Goal: Check status: Check status

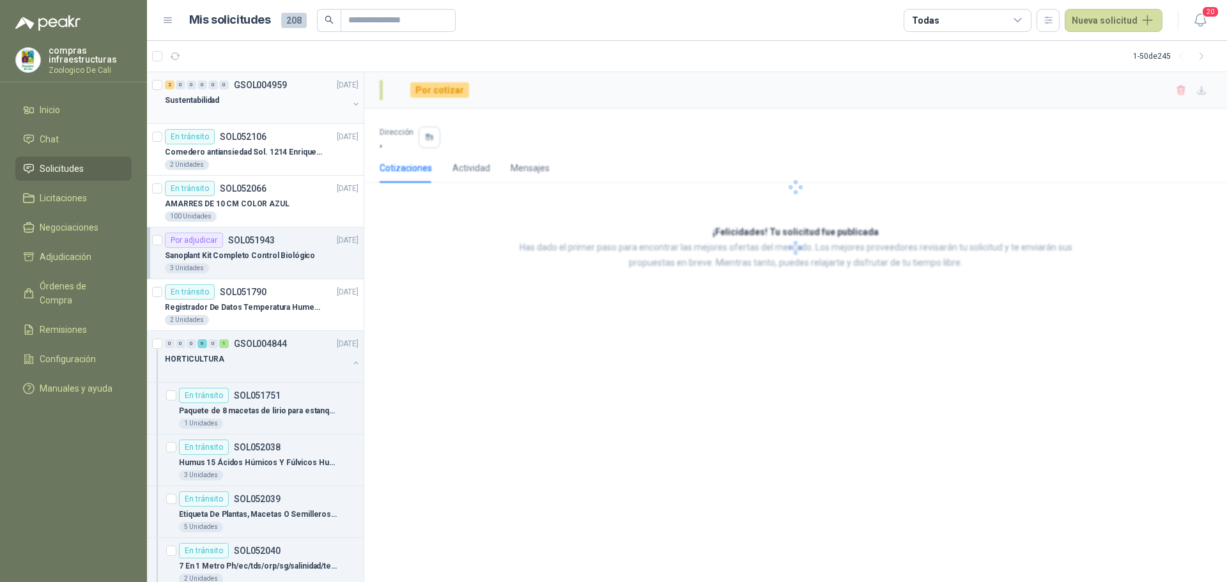
click at [251, 109] on div at bounding box center [256, 113] width 183 height 10
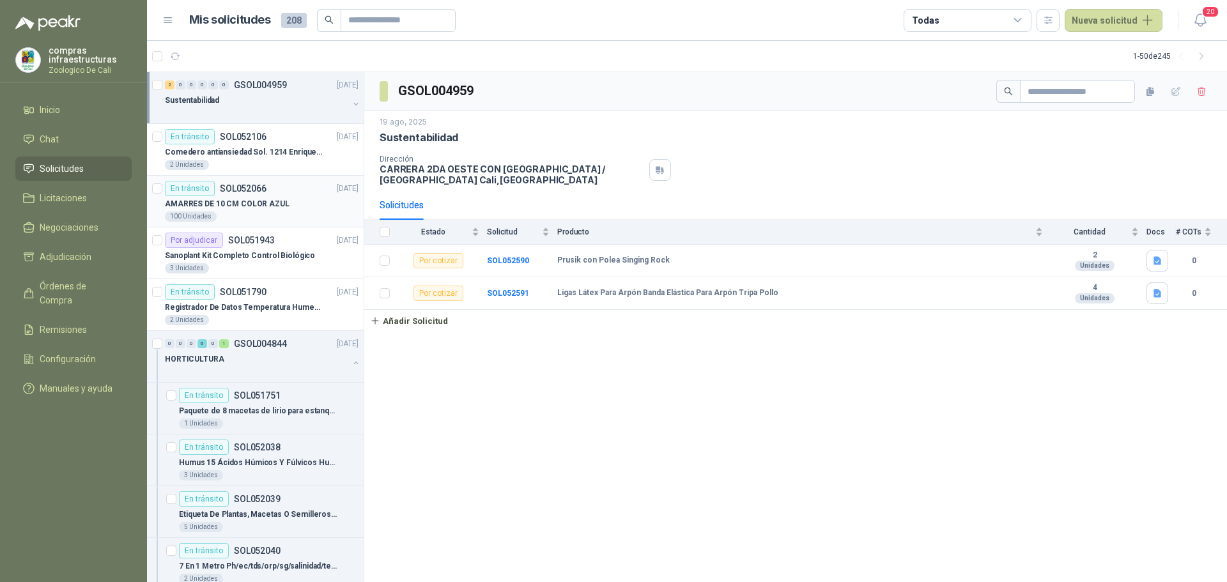
click at [304, 181] on div "En tránsito SOL052066 [DATE]" at bounding box center [262, 188] width 194 height 15
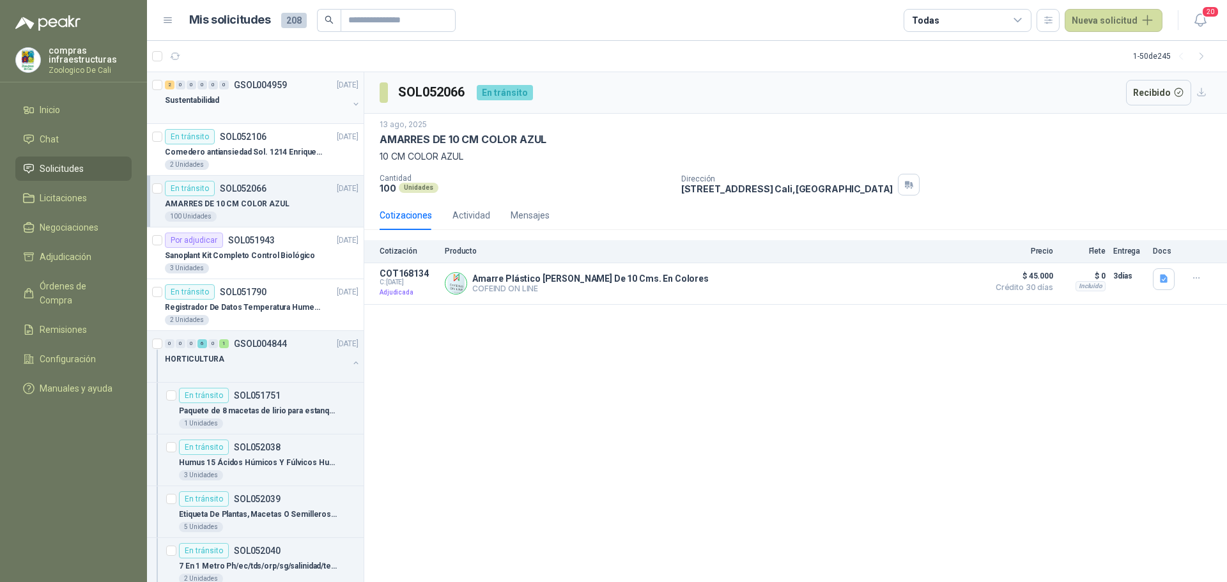
click at [253, 102] on div "Sustentabilidad" at bounding box center [256, 100] width 183 height 15
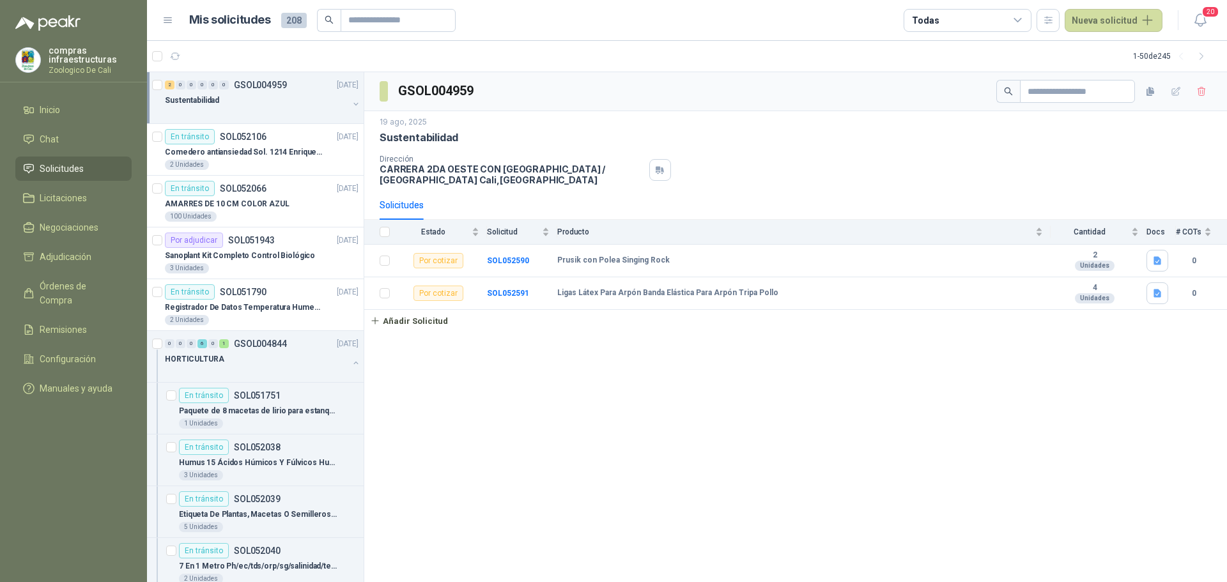
click at [92, 173] on li "Solicitudes" at bounding box center [73, 169] width 101 height 14
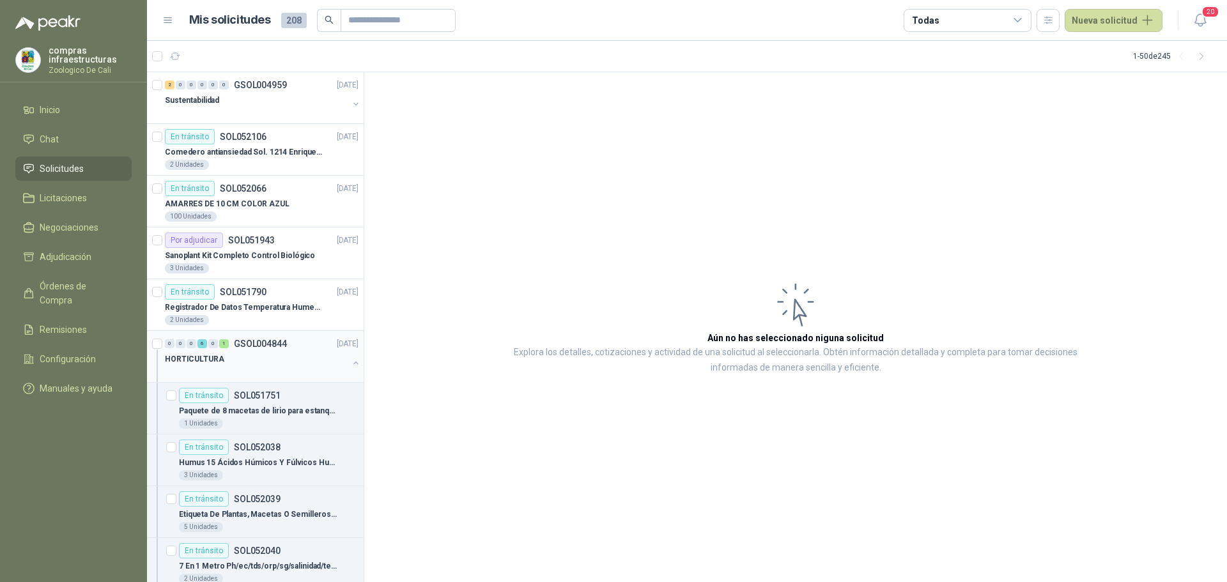
click at [259, 369] on div at bounding box center [256, 372] width 183 height 10
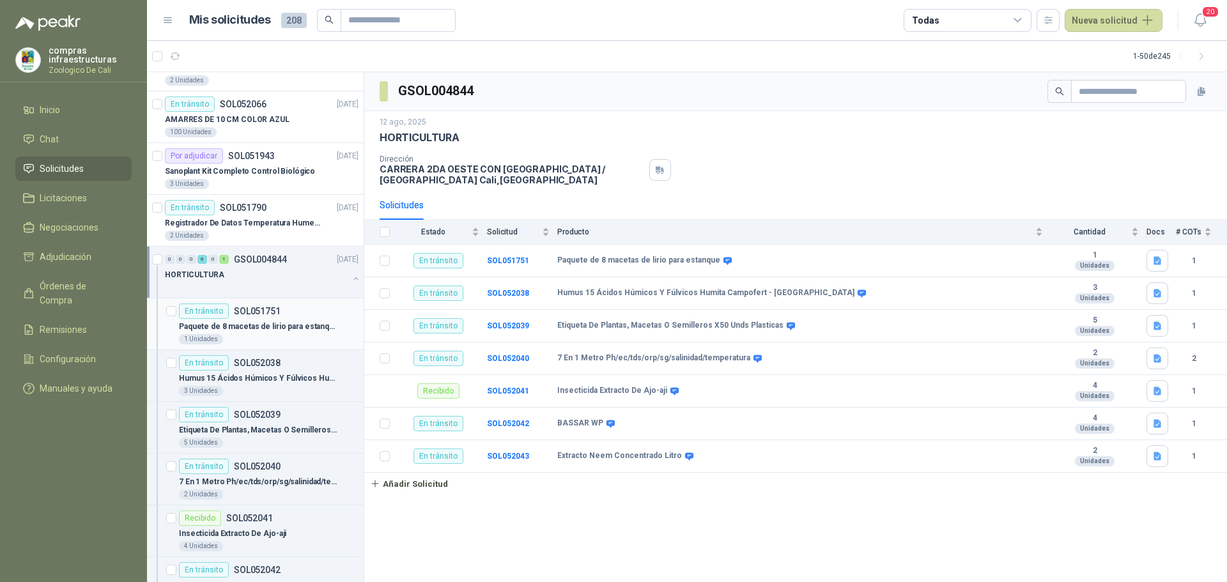
scroll to position [128, 0]
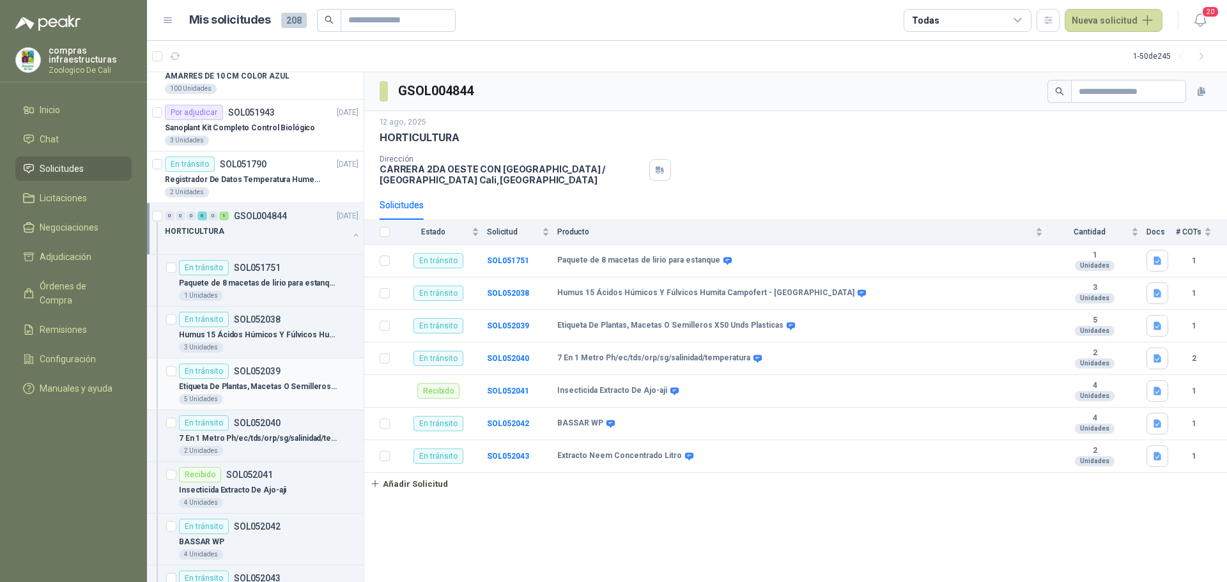
click at [247, 383] on p "Etiqueta De Plantas, Macetas O Semilleros X50 Unds Plasticas" at bounding box center [258, 387] width 159 height 12
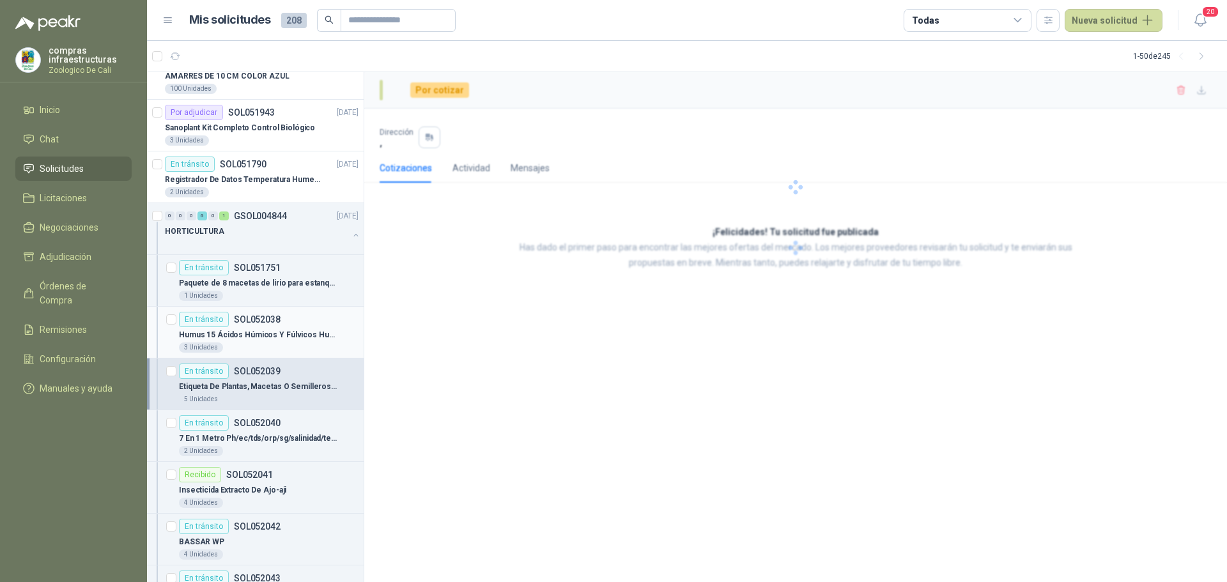
click at [247, 351] on div "3 Unidades" at bounding box center [269, 347] width 180 height 10
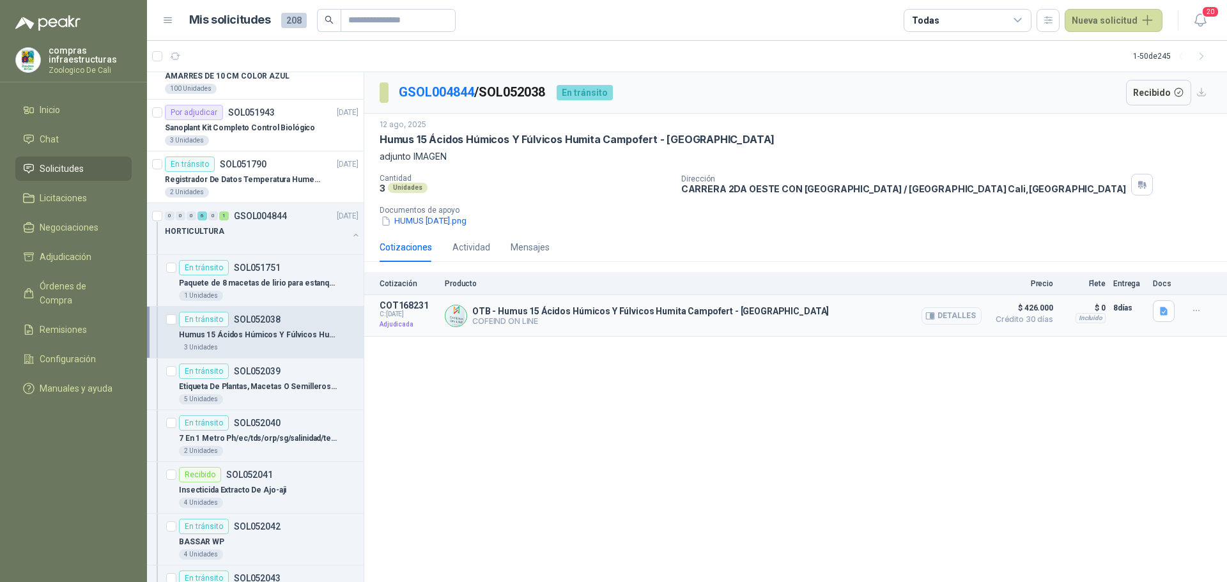
click at [963, 320] on button "Detalles" at bounding box center [951, 315] width 60 height 17
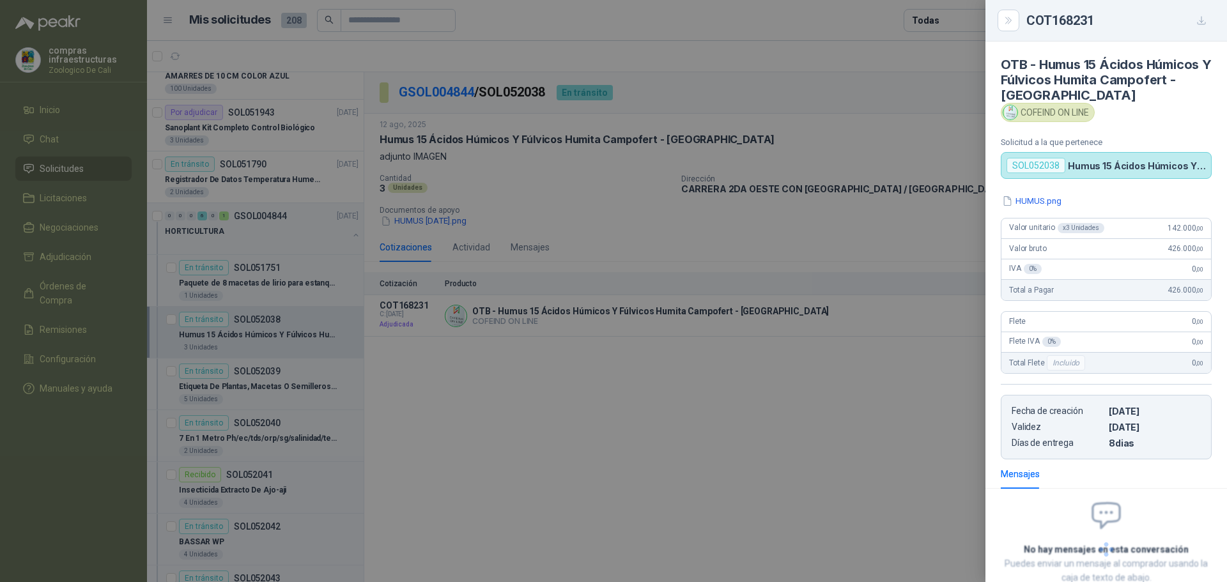
scroll to position [115, 0]
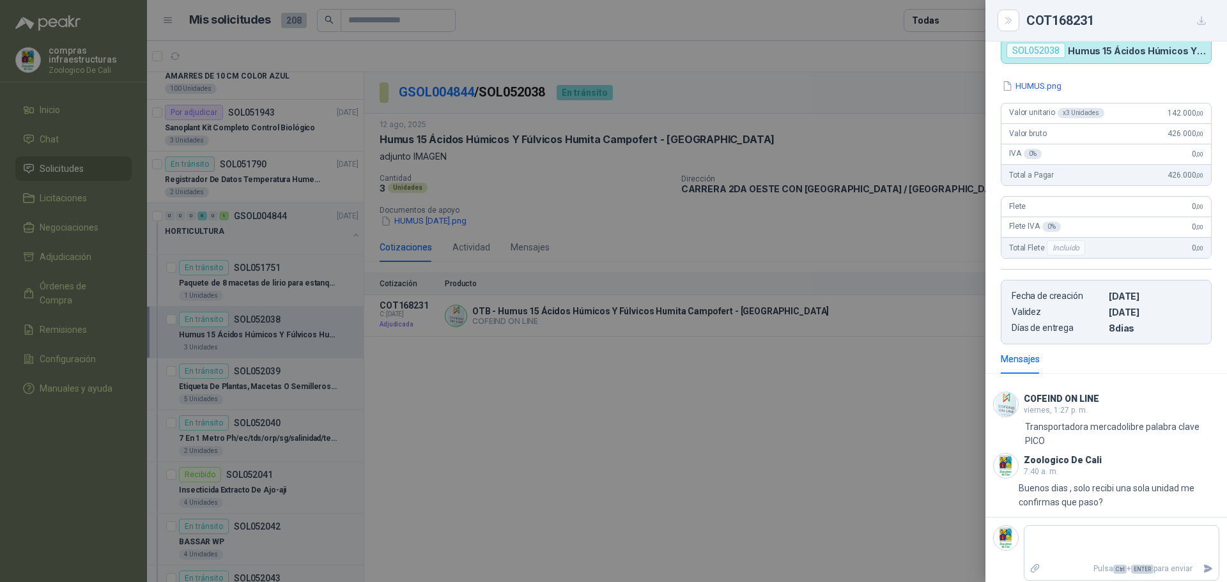
click at [925, 426] on div at bounding box center [613, 291] width 1227 height 582
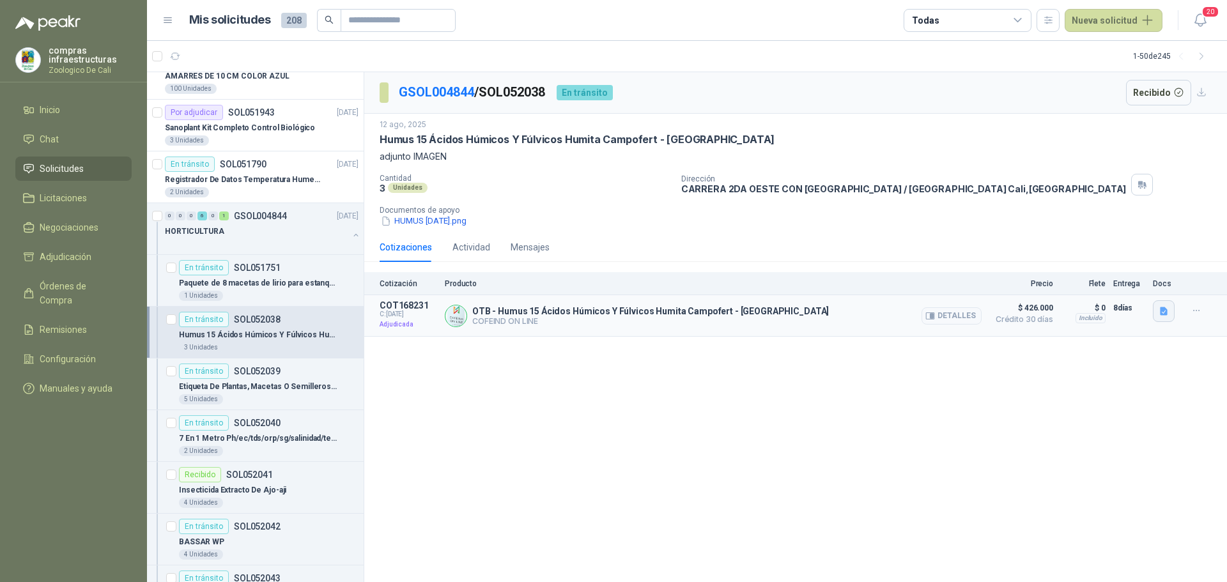
click at [1164, 316] on icon "button" at bounding box center [1163, 311] width 11 height 11
click at [1125, 277] on button "HUMUS.png" at bounding box center [1135, 283] width 62 height 13
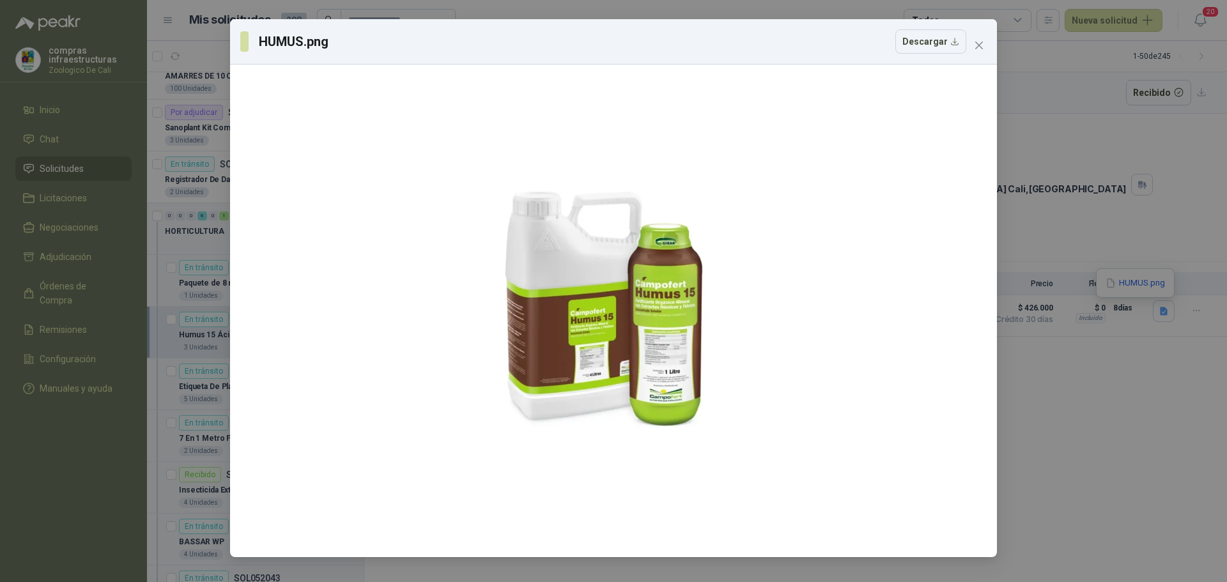
click at [1129, 456] on div "HUMUS.png Descargar" at bounding box center [613, 291] width 1227 height 582
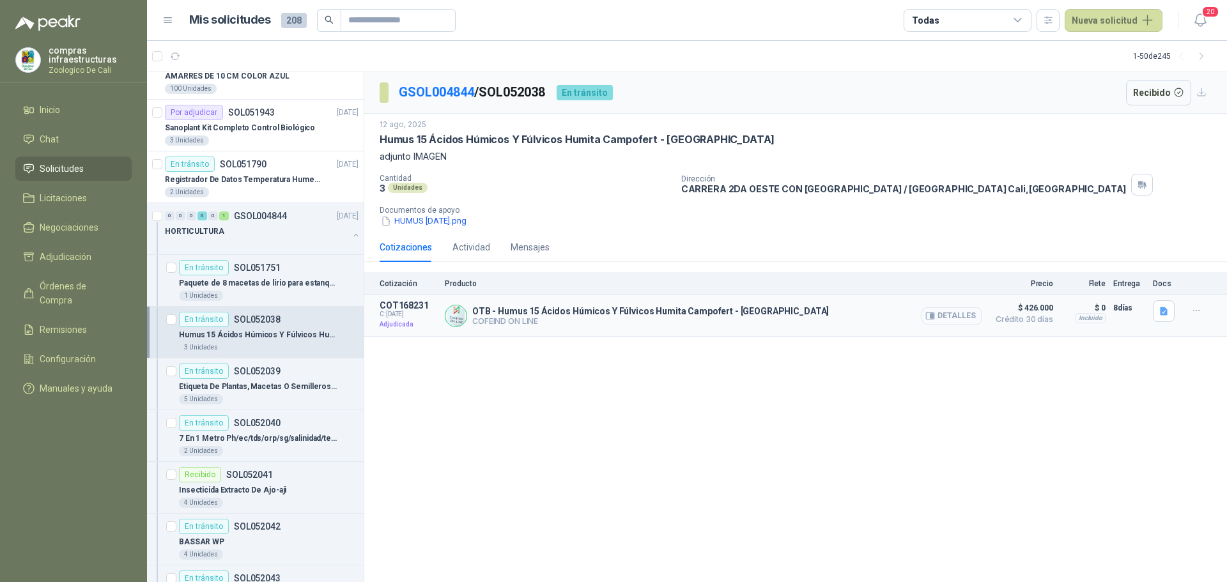
click at [957, 315] on button "Detalles" at bounding box center [951, 315] width 60 height 17
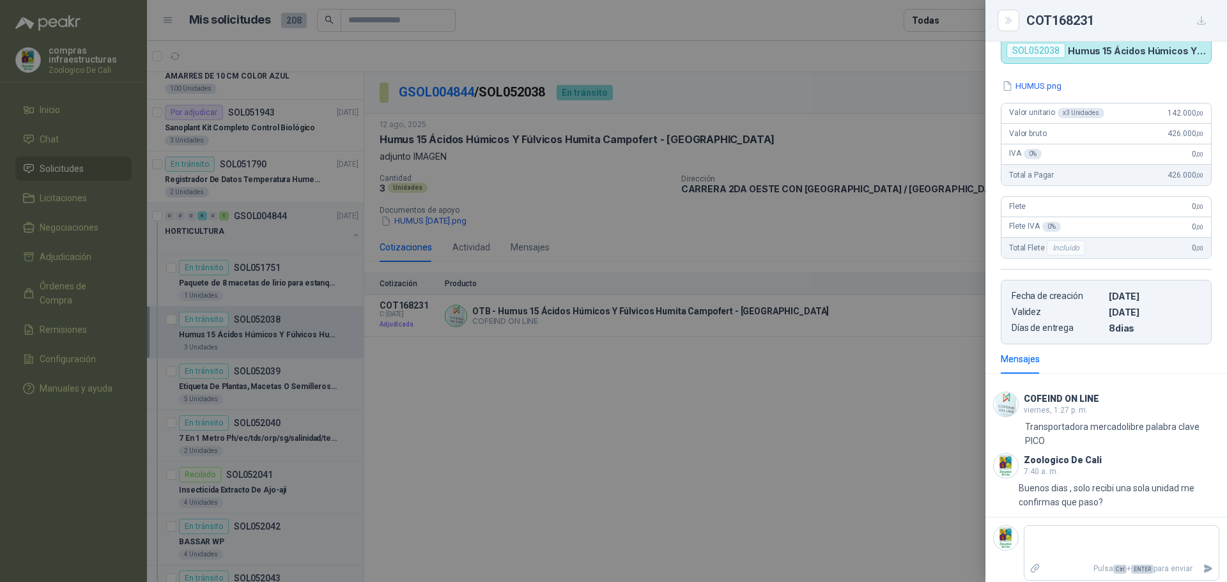
scroll to position [121, 0]
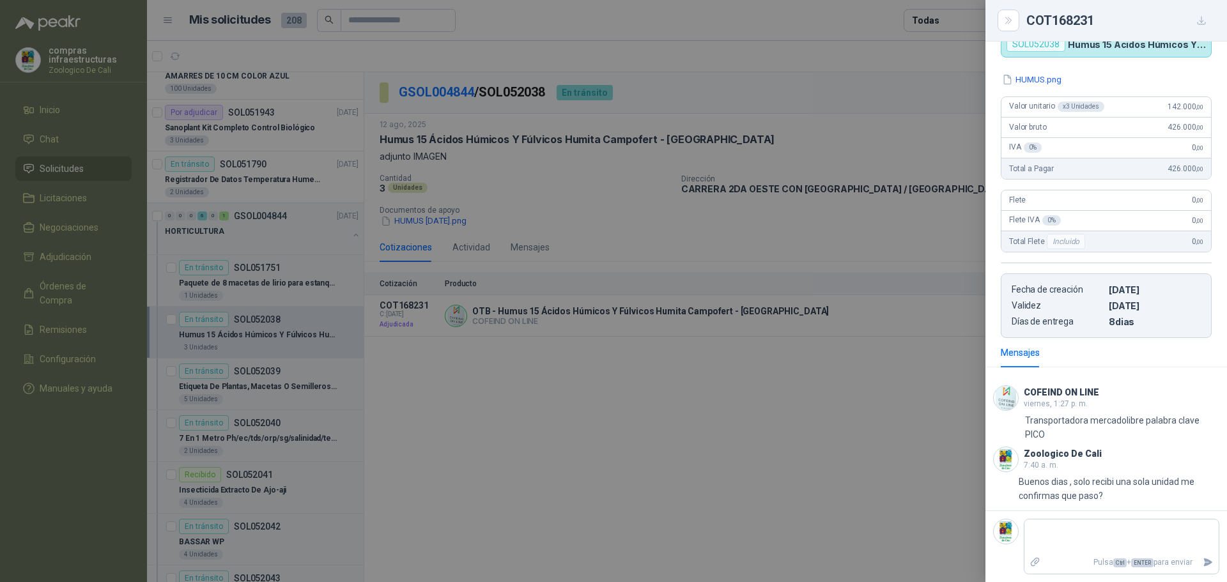
click at [572, 444] on div at bounding box center [613, 291] width 1227 height 582
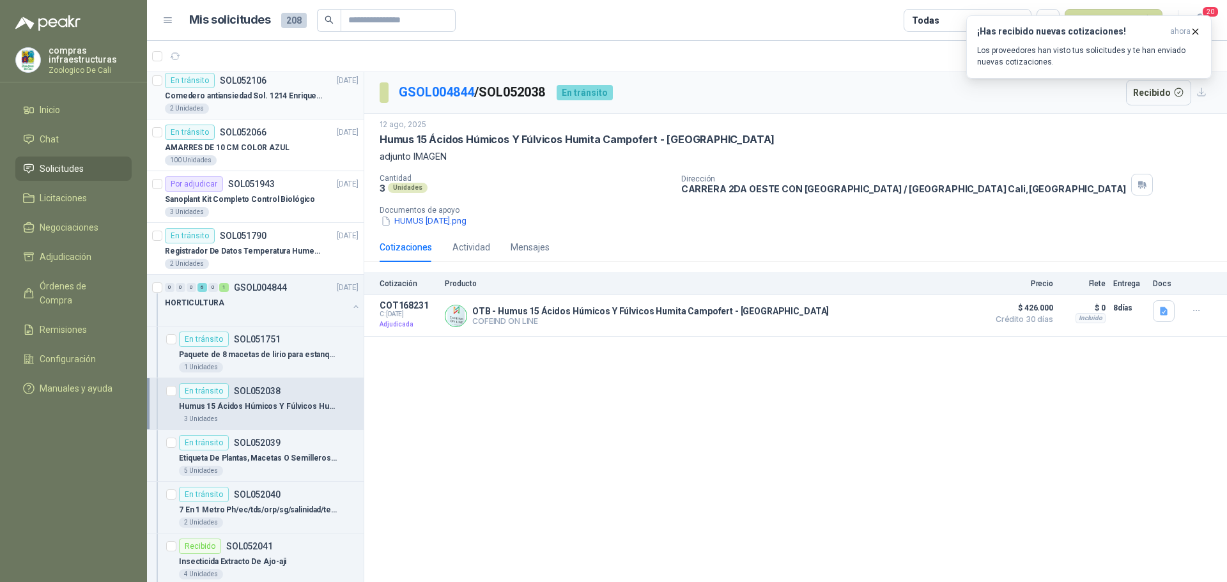
scroll to position [0, 0]
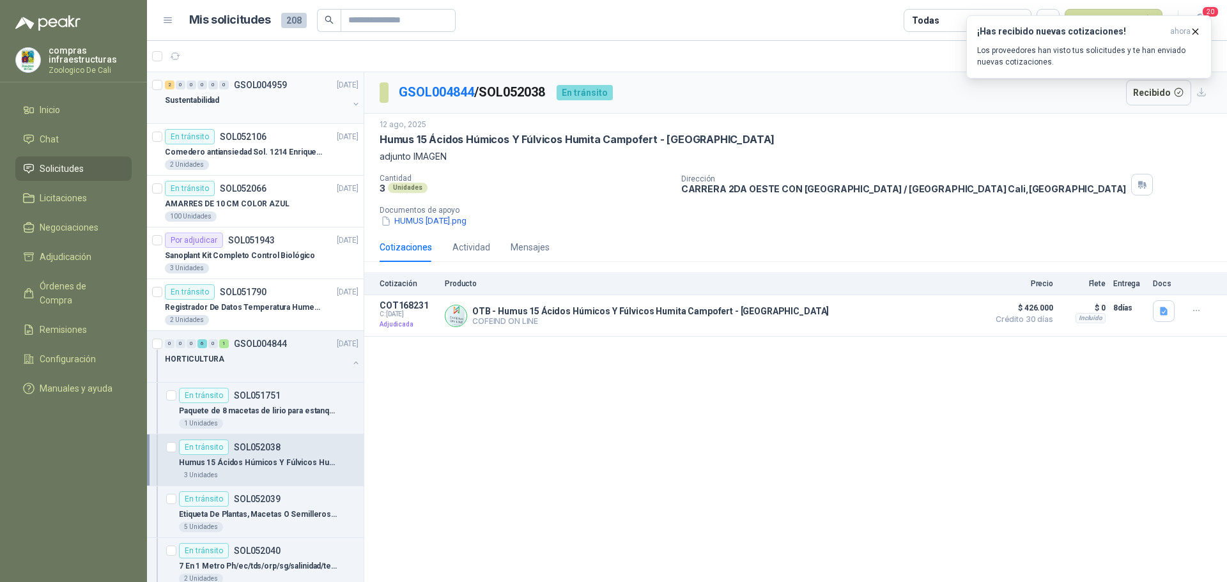
click at [210, 96] on p "Sustentabilidad" at bounding box center [192, 101] width 54 height 12
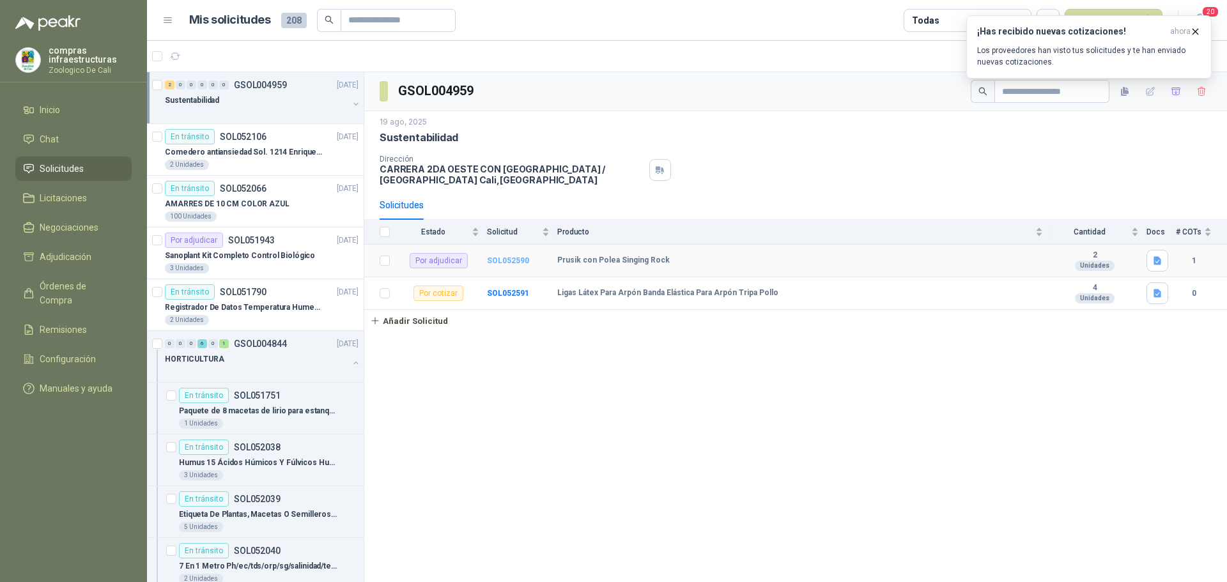
click at [493, 263] on b "SOL052590" at bounding box center [508, 260] width 42 height 9
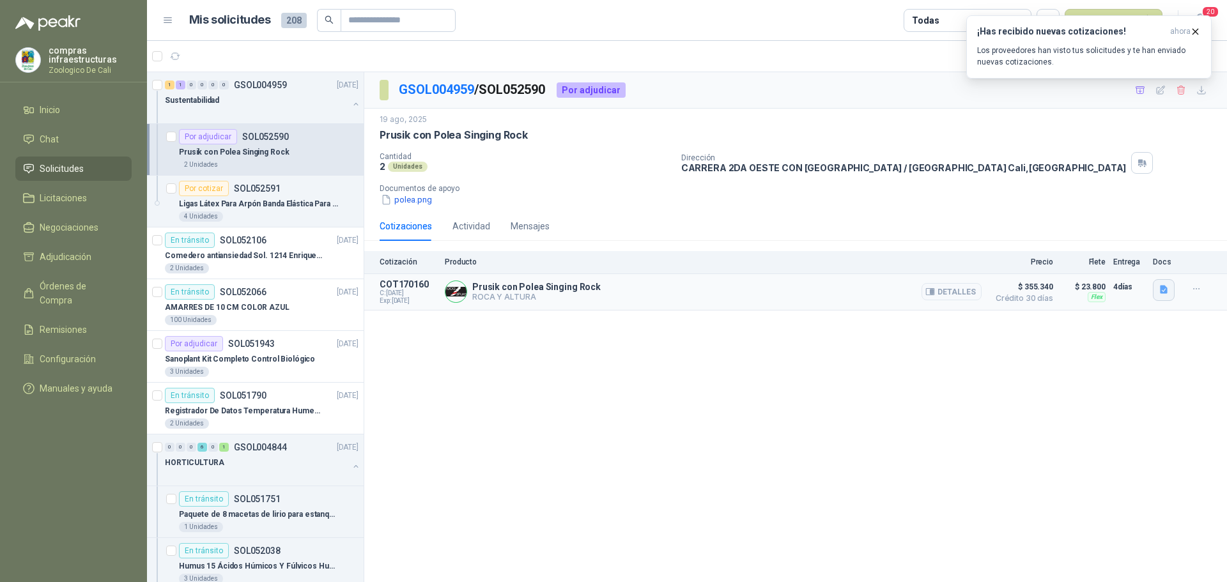
click at [1157, 289] on button "button" at bounding box center [1164, 290] width 22 height 22
click at [1142, 252] on div "image.png" at bounding box center [1138, 262] width 72 height 30
click at [1144, 256] on button "image.png" at bounding box center [1139, 261] width 56 height 13
click at [404, 199] on button "polea.png" at bounding box center [407, 199] width 54 height 13
click at [951, 296] on button "Detalles" at bounding box center [951, 291] width 60 height 17
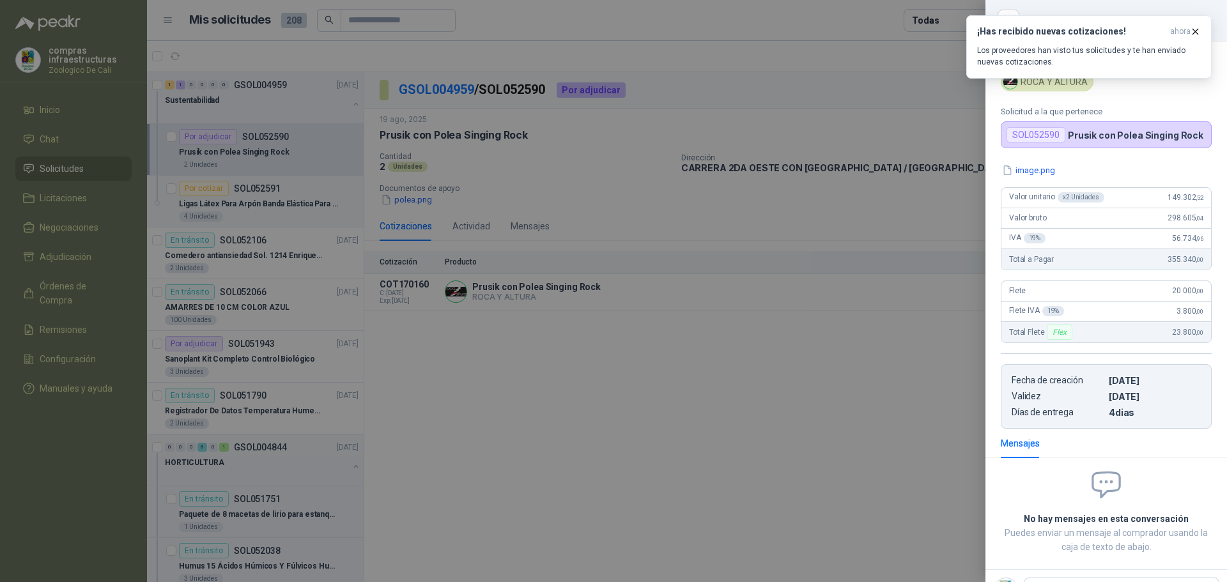
scroll to position [52, 0]
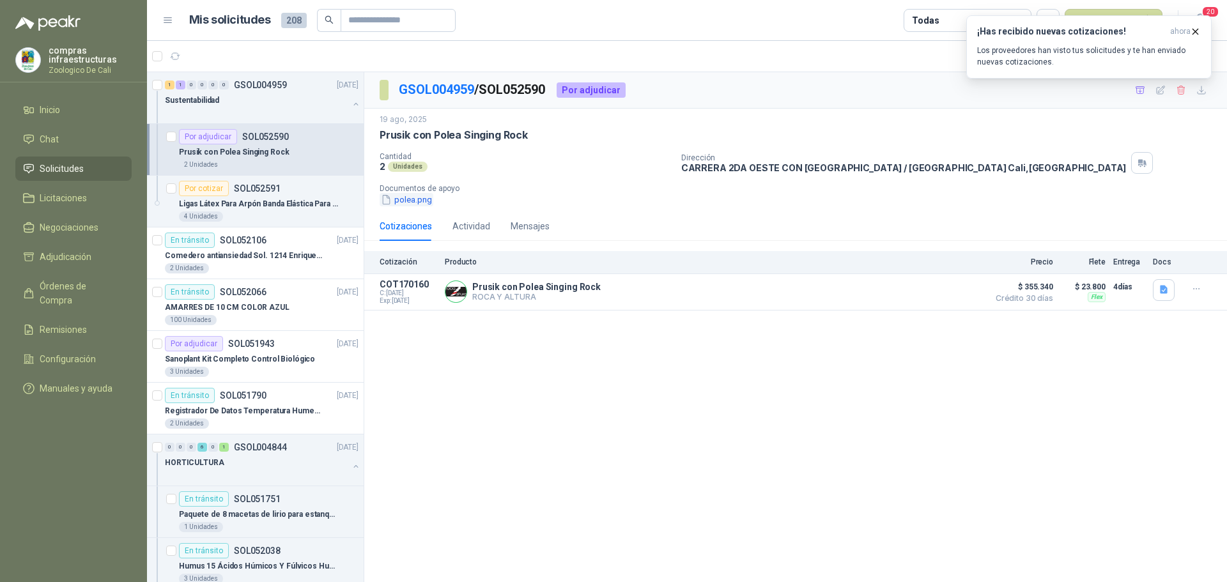
click at [401, 197] on button "polea.png" at bounding box center [407, 199] width 54 height 13
click at [1194, 290] on icon "button" at bounding box center [1196, 289] width 11 height 11
click at [1169, 247] on button "Añadir" at bounding box center [1170, 238] width 102 height 20
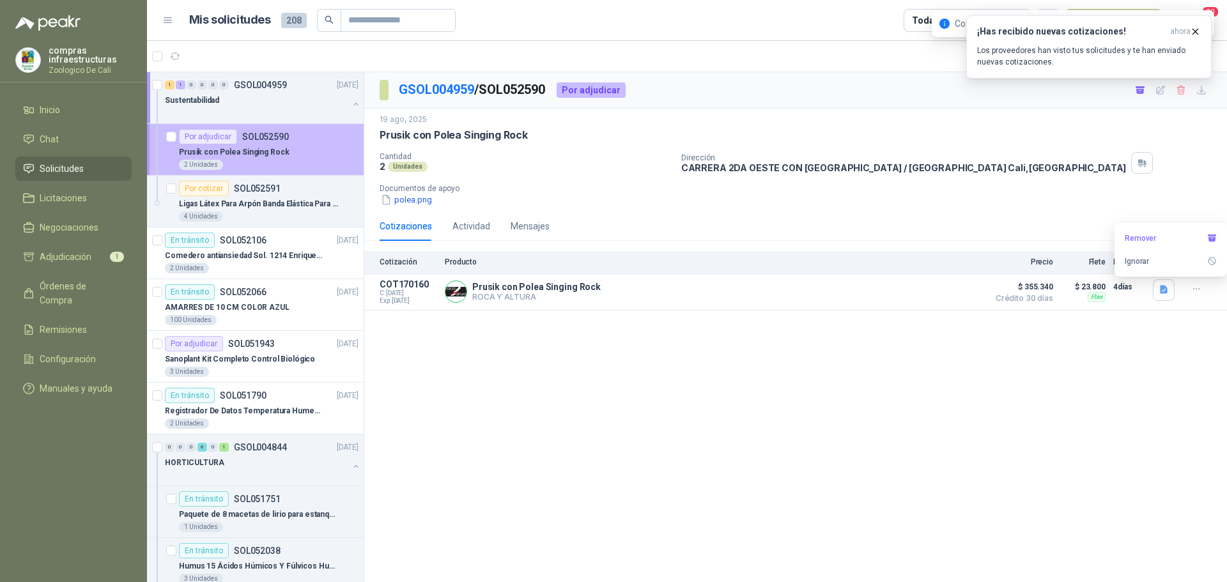
click at [199, 138] on div "Por adjudicar" at bounding box center [208, 136] width 58 height 15
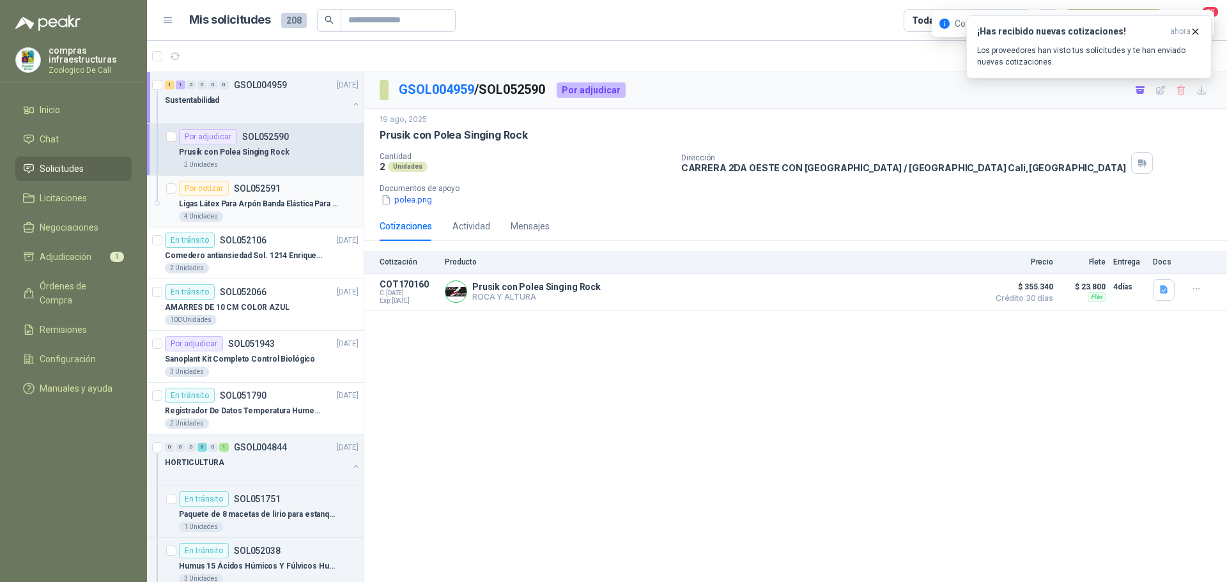
click at [224, 178] on article "Por cotizar SOL052591 Ligas Látex Para Arpón Banda Elástica Para Arpón Tripa Po…" at bounding box center [255, 202] width 217 height 52
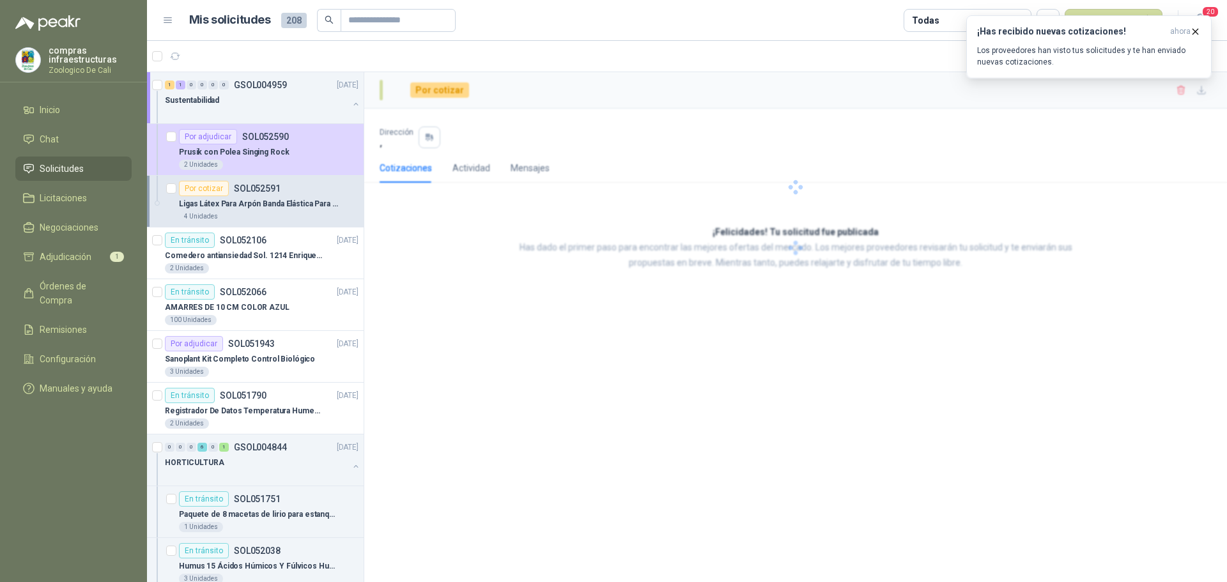
click at [233, 202] on p "Ligas Látex Para Arpón Banda Elástica Para Arpón Tripa Pollo" at bounding box center [258, 204] width 159 height 12
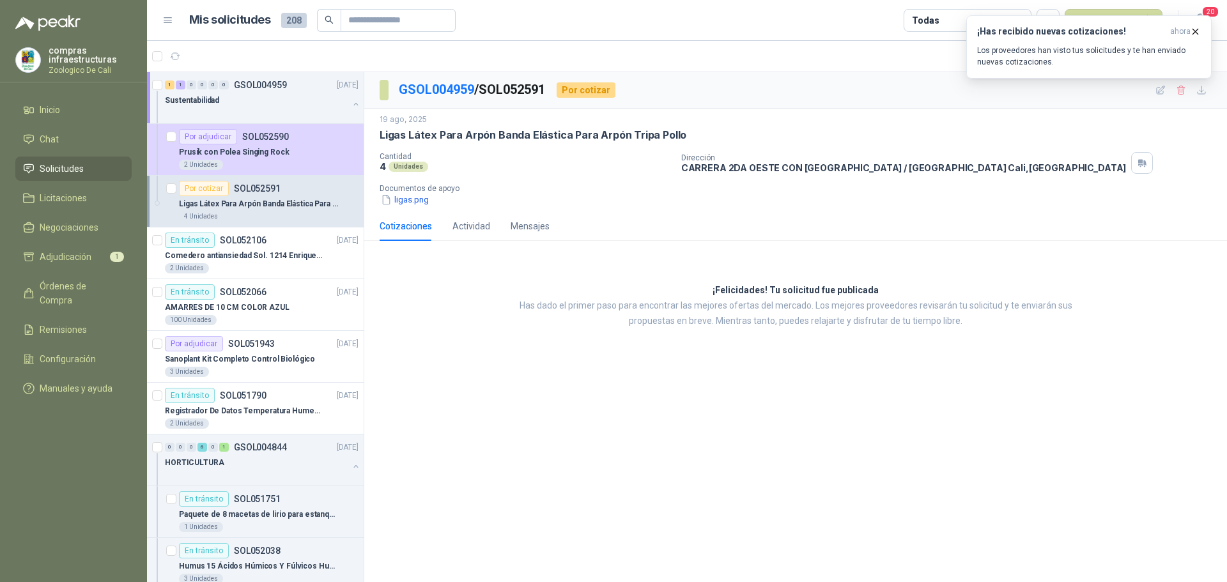
click at [297, 194] on div "Por cotizar SOL052591" at bounding box center [269, 188] width 180 height 15
click at [282, 307] on div "AMARRES DE 10 CM COLOR AZUL" at bounding box center [262, 307] width 194 height 15
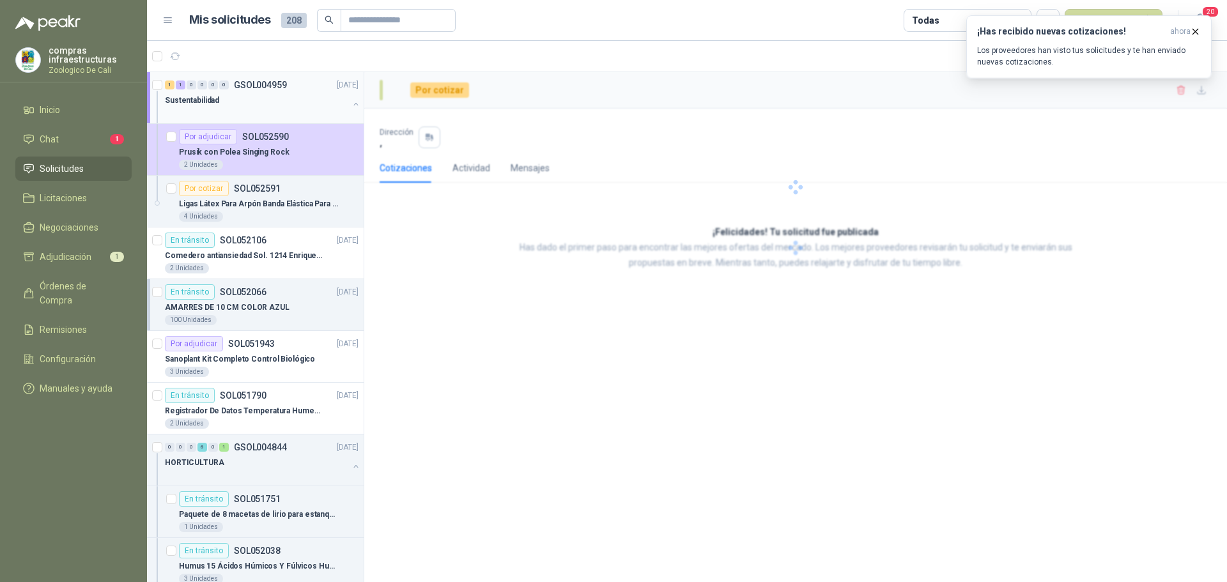
click at [288, 112] on div at bounding box center [256, 113] width 183 height 10
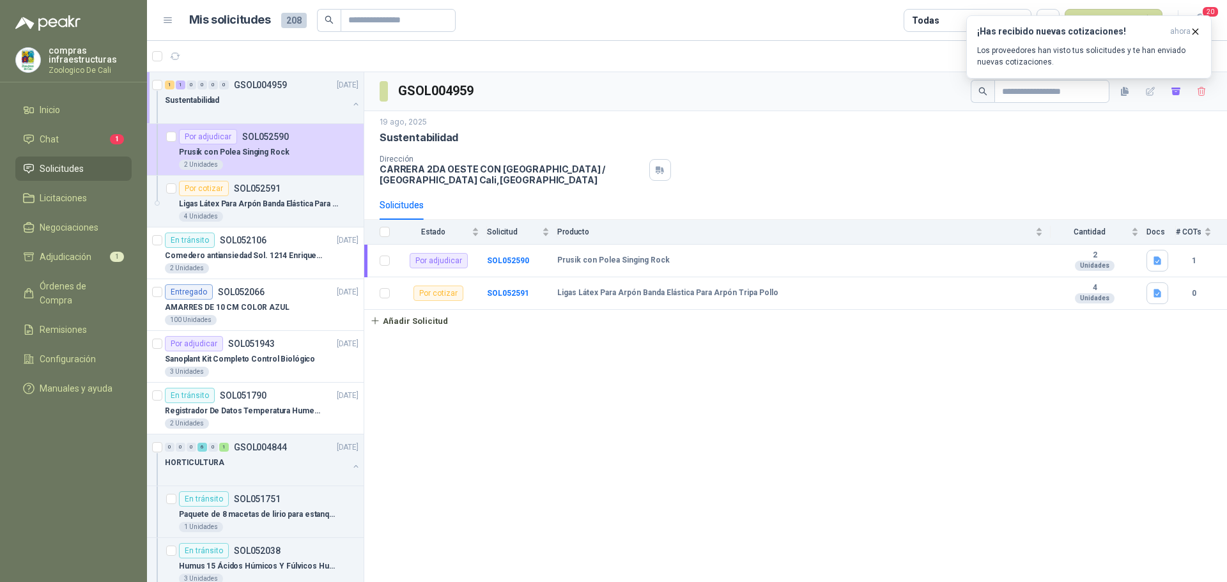
click at [251, 117] on div at bounding box center [256, 113] width 183 height 10
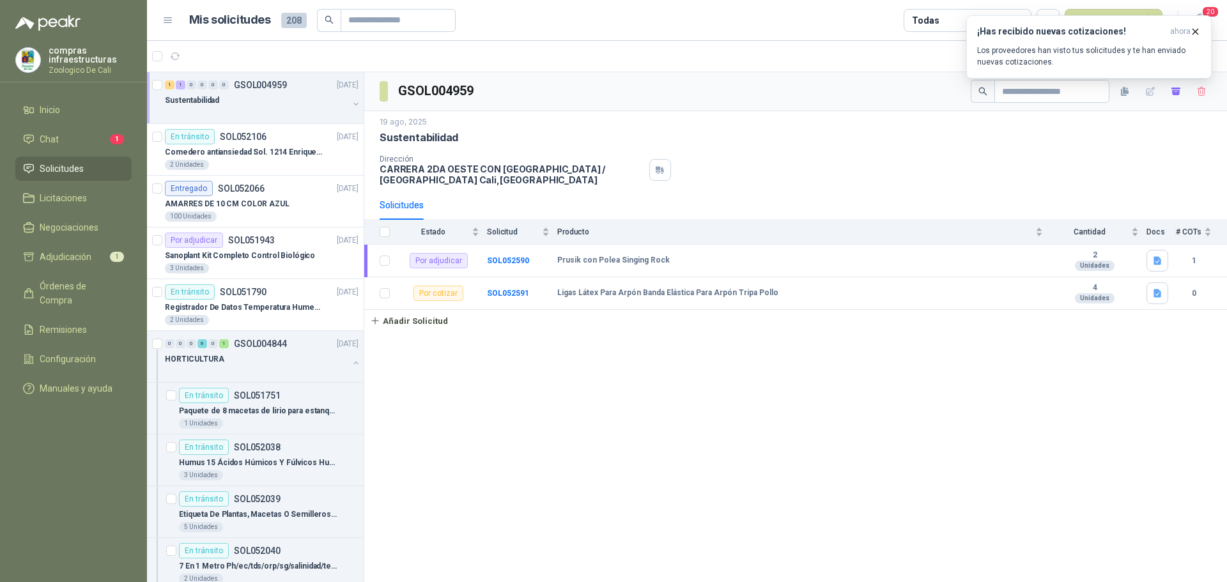
click at [269, 102] on div "Sustentabilidad" at bounding box center [256, 100] width 183 height 15
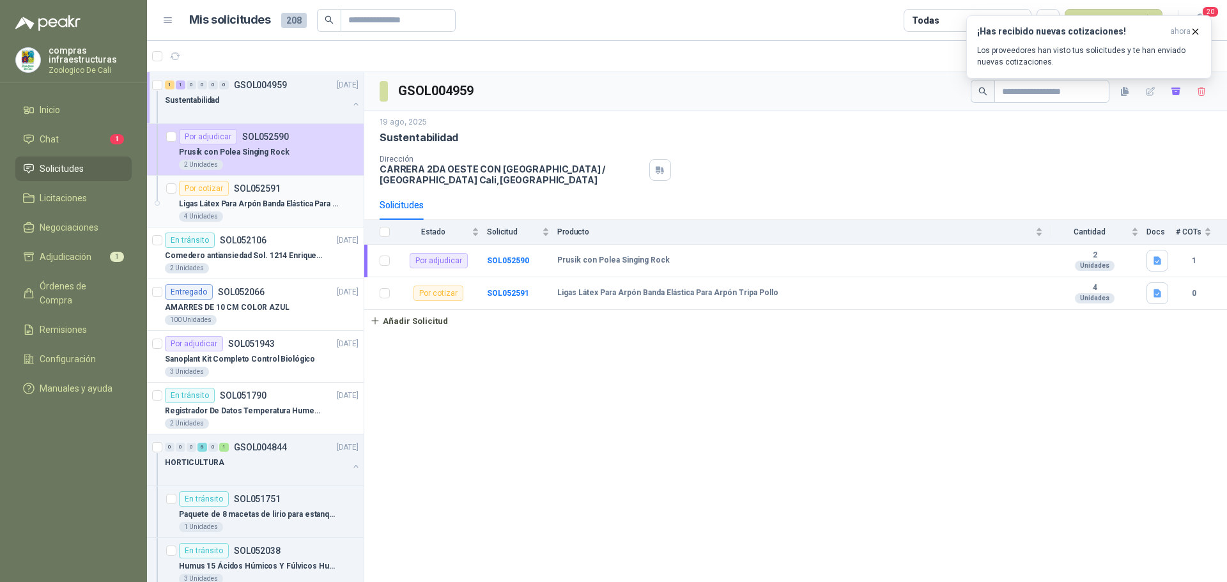
click at [270, 193] on p "SOL052591" at bounding box center [257, 188] width 47 height 9
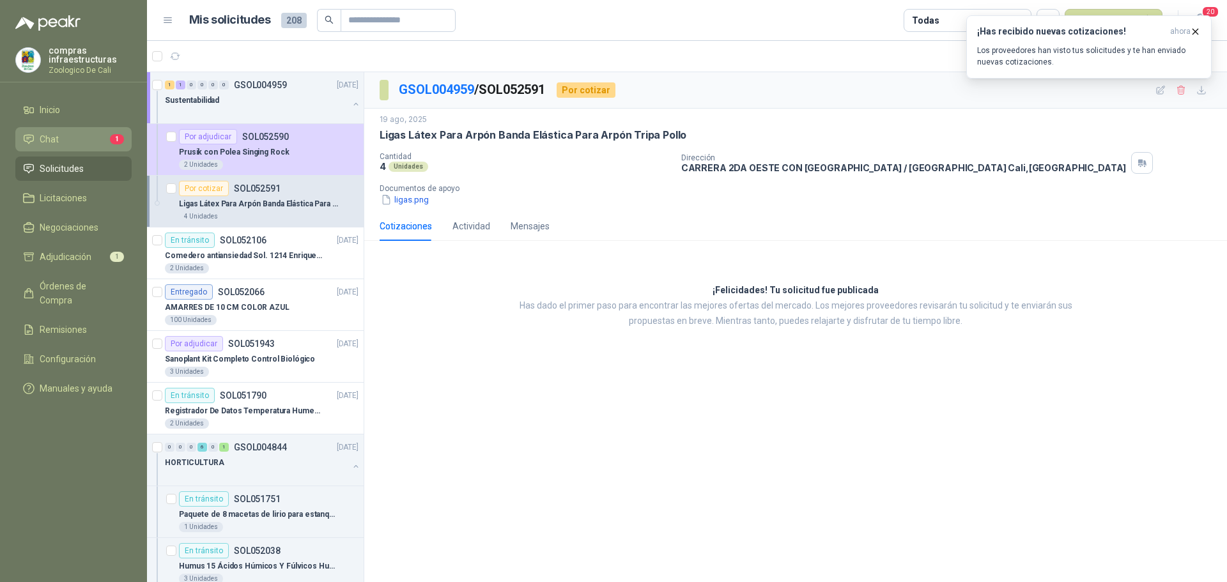
click at [84, 143] on li "Chat 1" at bounding box center [73, 139] width 101 height 14
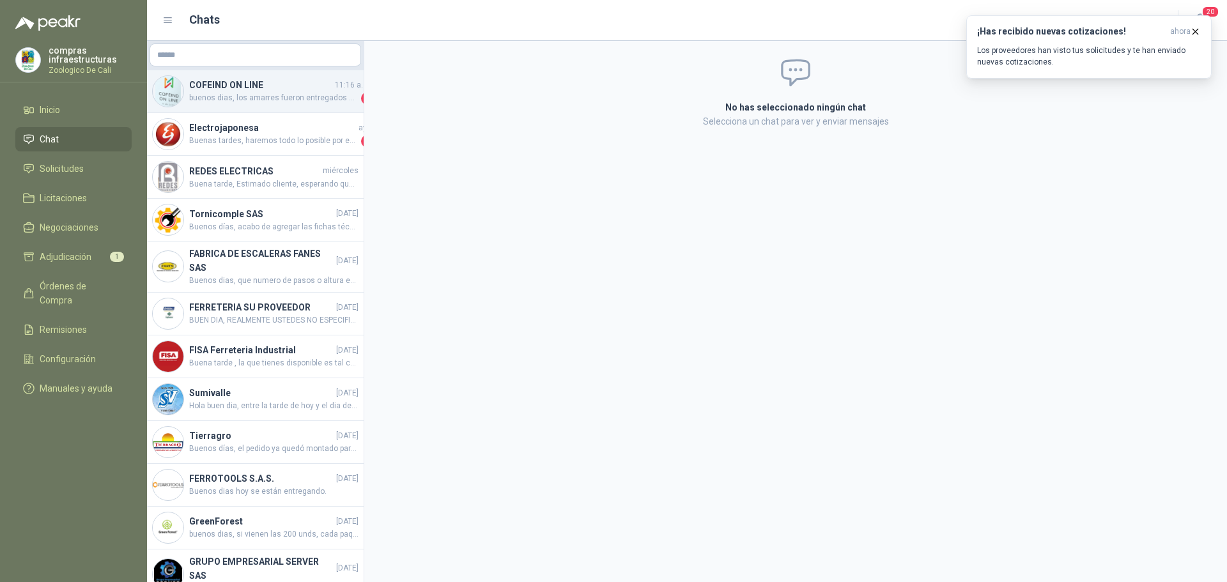
click at [275, 88] on h4 "COFEIND ON LINE" at bounding box center [260, 85] width 143 height 14
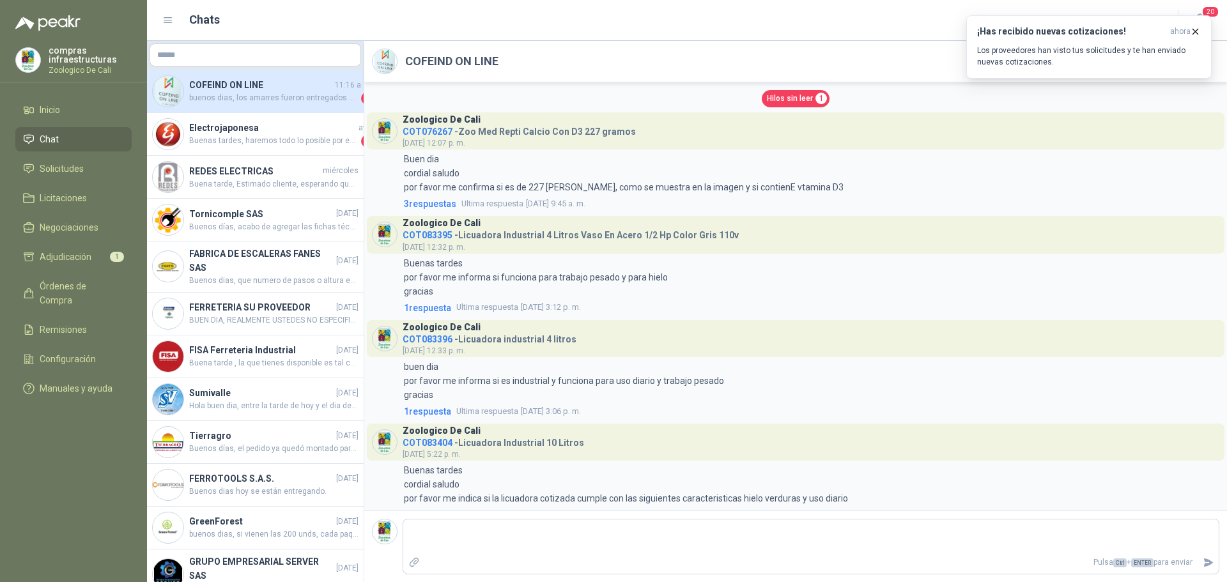
scroll to position [2321, 0]
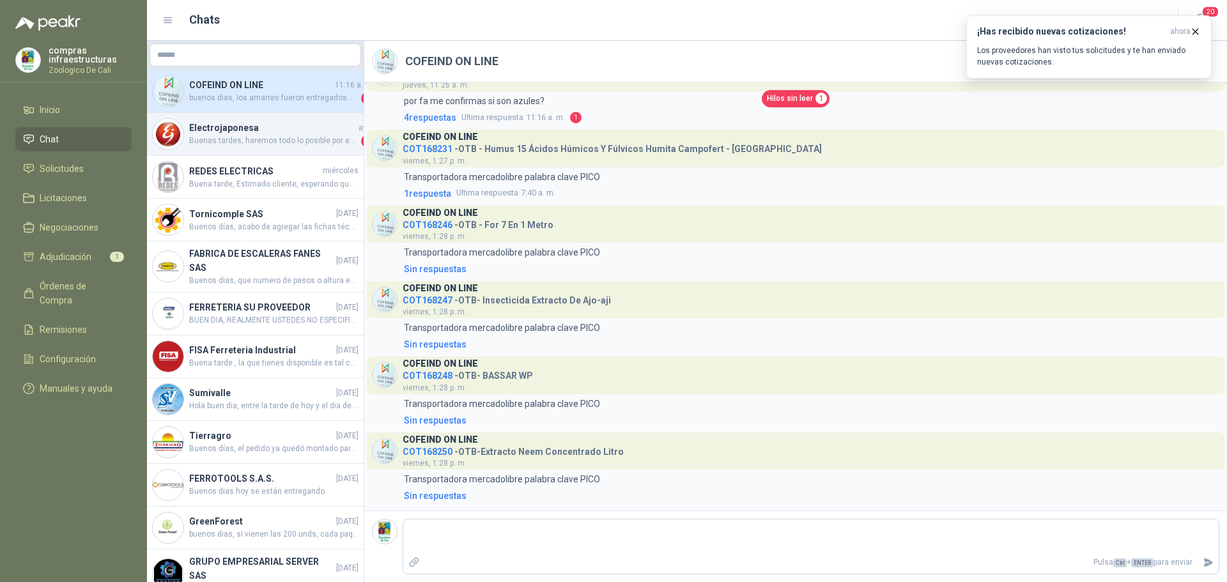
click at [246, 126] on h4 "Electrojaponesa" at bounding box center [272, 128] width 167 height 14
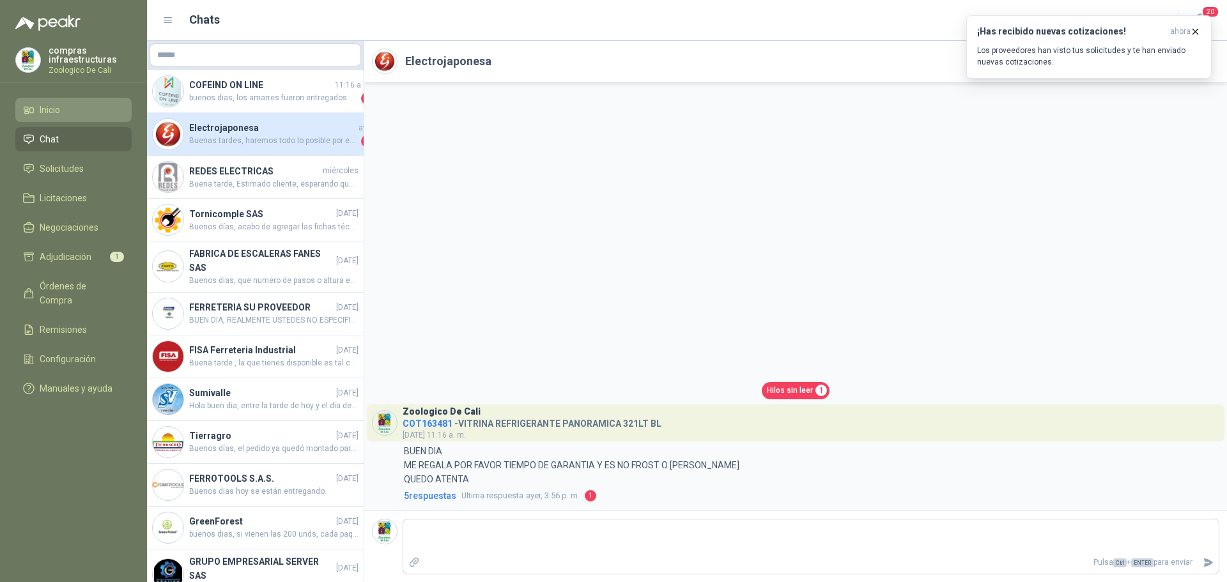
click at [67, 119] on link "Inicio" at bounding box center [73, 110] width 116 height 24
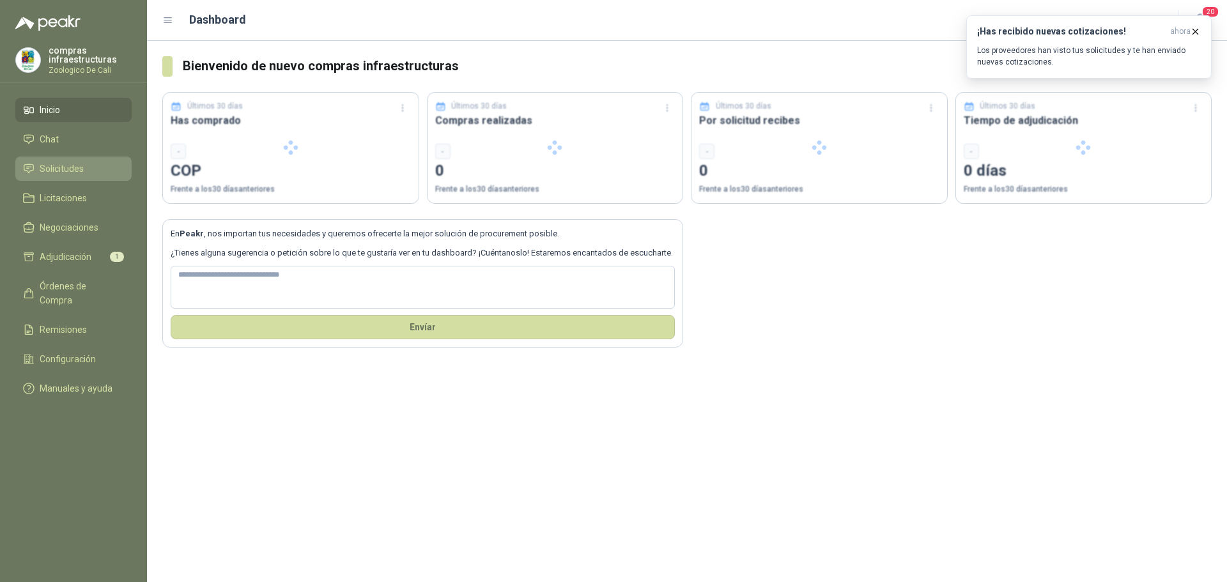
click at [71, 162] on span "Solicitudes" at bounding box center [62, 169] width 44 height 14
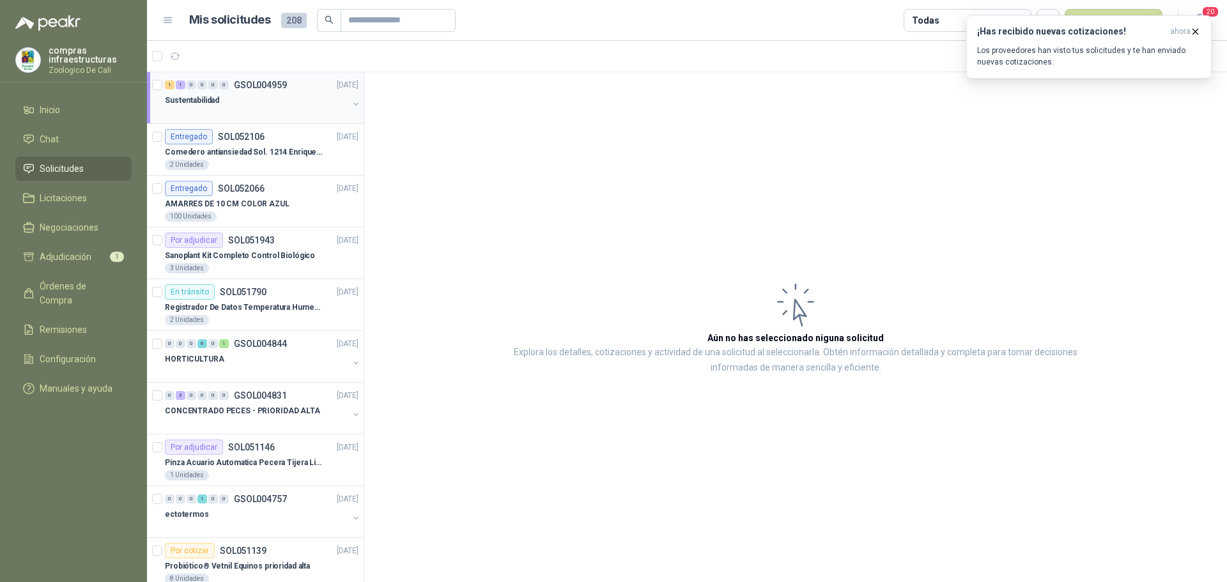
click at [248, 110] on div at bounding box center [256, 113] width 183 height 10
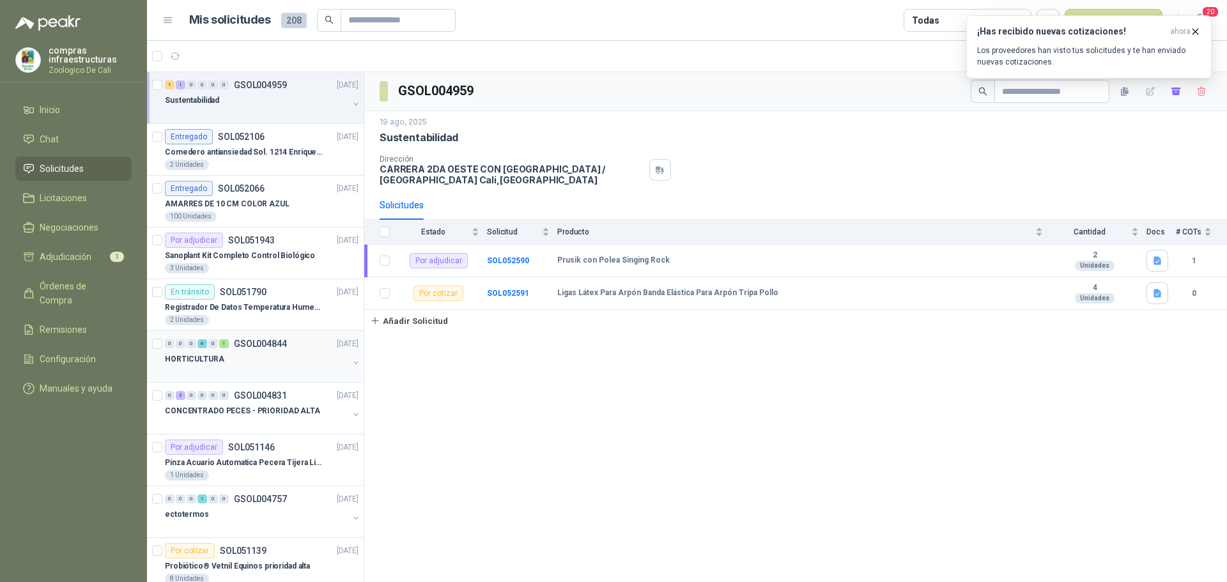
click at [249, 383] on div "0 3 0 0 0 0 GSOL004831 [DATE] CONCENTRADO PECES - PRIORIDAD ALTA" at bounding box center [255, 409] width 217 height 52
click at [269, 358] on div "HORTICULTURA" at bounding box center [256, 358] width 183 height 15
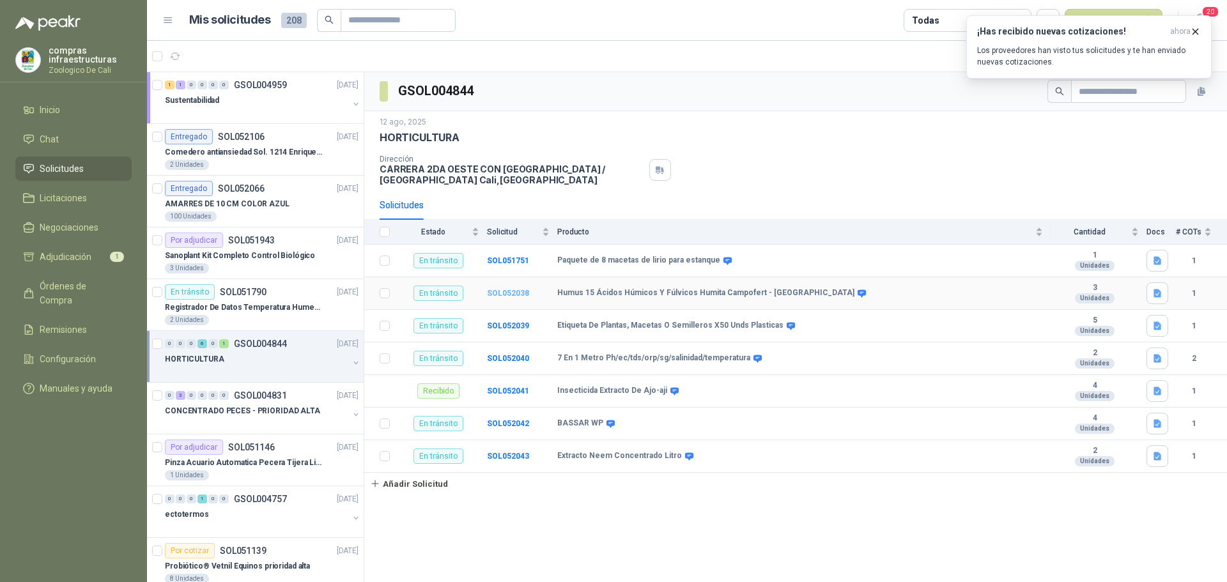
click at [520, 293] on b "SOL052038" at bounding box center [508, 293] width 42 height 9
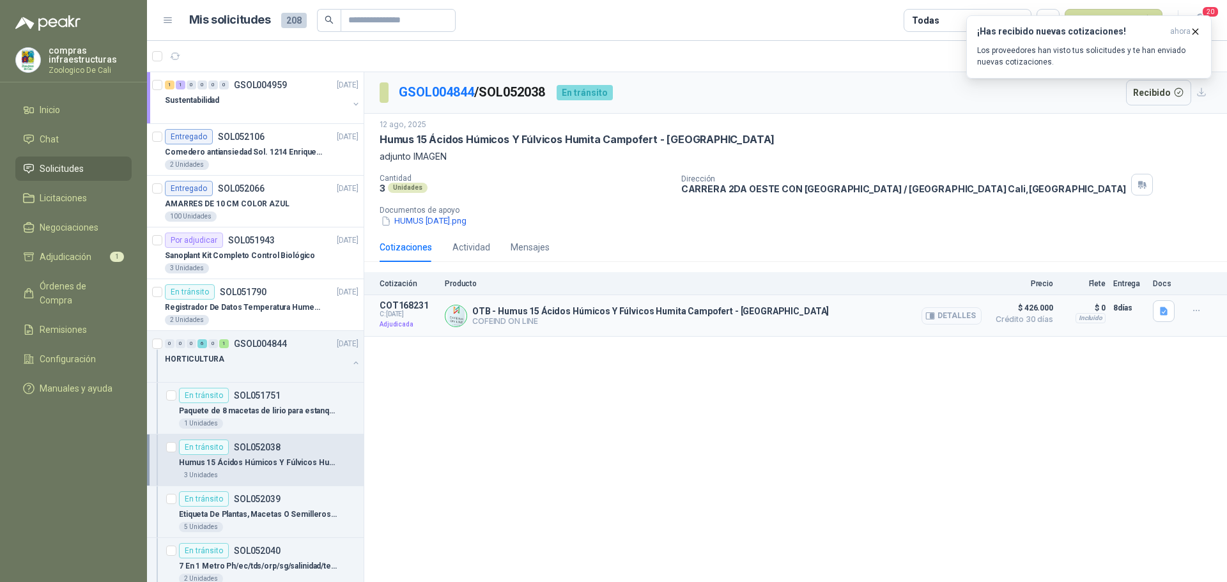
click at [945, 321] on button "Detalles" at bounding box center [951, 315] width 60 height 17
